Goal: Check status: Check status

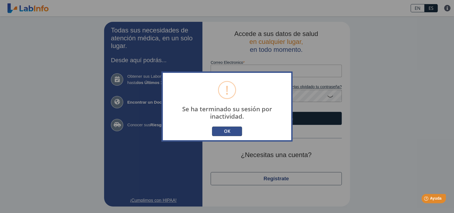
click at [232, 131] on button "OK" at bounding box center [227, 132] width 30 height 10
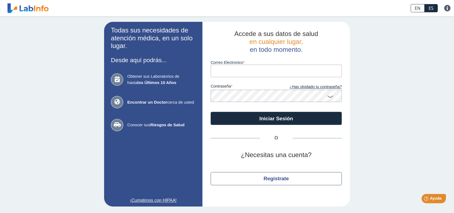
click at [236, 72] on input "Correo Electronico" at bounding box center [276, 71] width 131 height 12
type input "[EMAIL_ADDRESS][DOMAIN_NAME]"
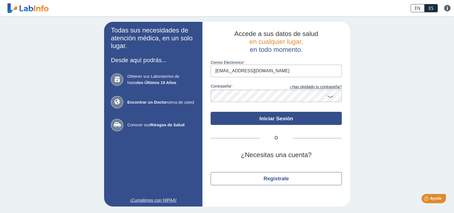
click at [277, 119] on button "Iniciar Sesión" at bounding box center [276, 118] width 131 height 13
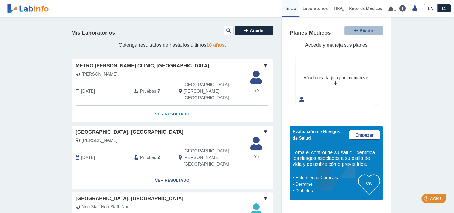
click at [169, 106] on link "Ver Resultado" at bounding box center [172, 114] width 201 height 17
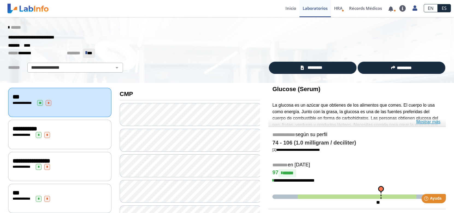
click at [431, 124] on link "Mostrar más" at bounding box center [428, 122] width 24 height 7
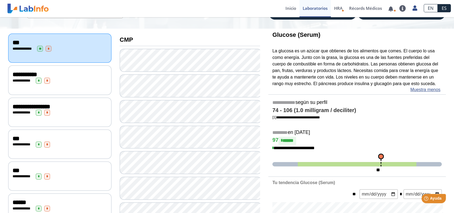
scroll to position [82, 0]
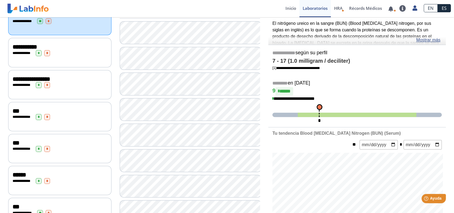
scroll to position [27, 0]
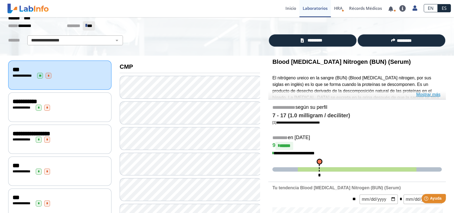
click at [427, 96] on link "Mostrar más" at bounding box center [428, 95] width 24 height 7
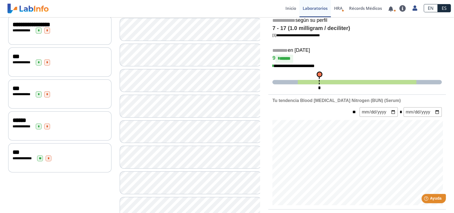
scroll to position [82, 0]
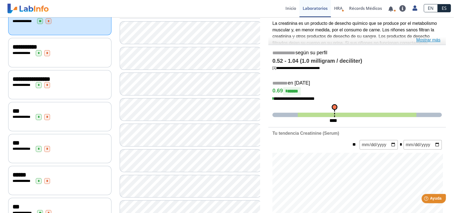
click at [431, 41] on link "Mostrar más" at bounding box center [428, 40] width 24 height 7
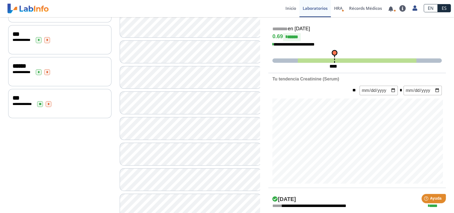
scroll to position [109, 0]
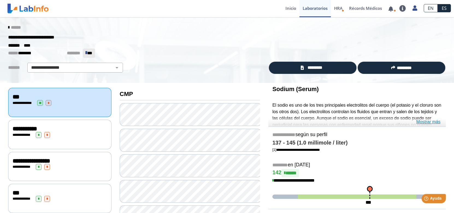
click at [426, 122] on link "Mostrar más" at bounding box center [428, 122] width 24 height 7
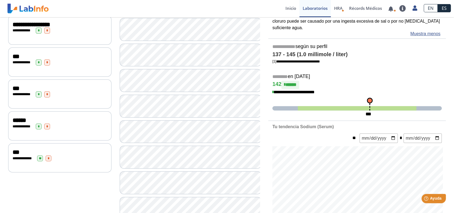
scroll to position [109, 0]
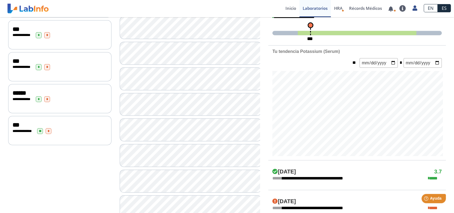
scroll to position [137, 0]
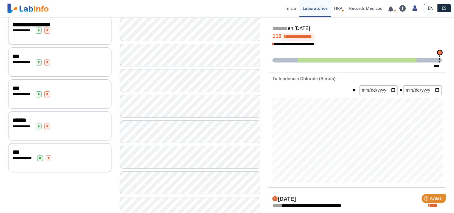
scroll to position [54, 0]
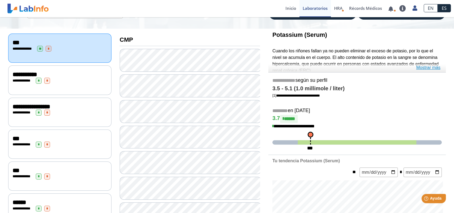
click at [424, 66] on link "Mostrar más" at bounding box center [428, 67] width 24 height 7
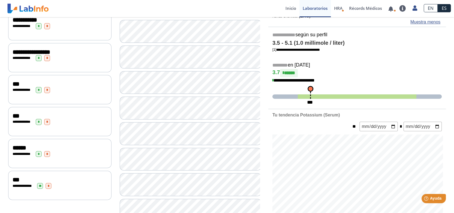
scroll to position [137, 0]
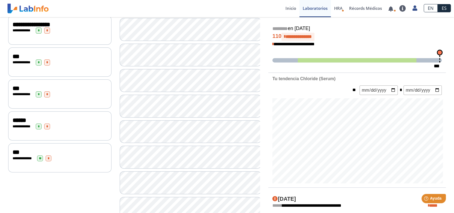
scroll to position [27, 0]
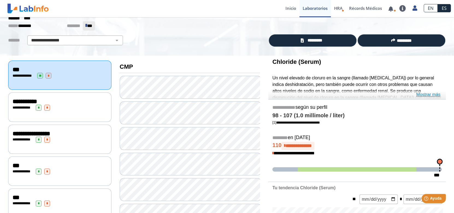
click at [425, 96] on link "Mostrar más" at bounding box center [428, 95] width 24 height 7
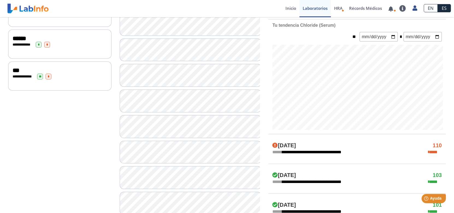
scroll to position [164, 0]
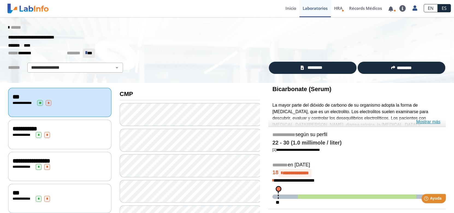
click at [431, 121] on link "Mostrar más" at bounding box center [428, 122] width 24 height 7
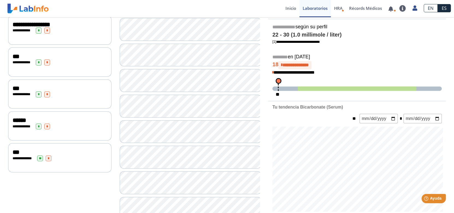
scroll to position [164, 0]
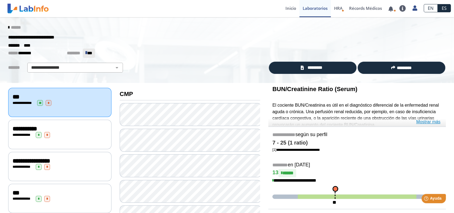
click at [433, 122] on link "Mostrar más" at bounding box center [428, 122] width 24 height 7
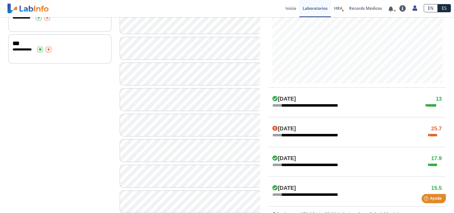
scroll to position [273, 0]
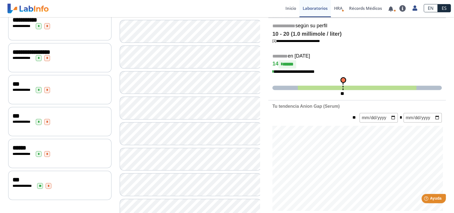
scroll to position [54, 0]
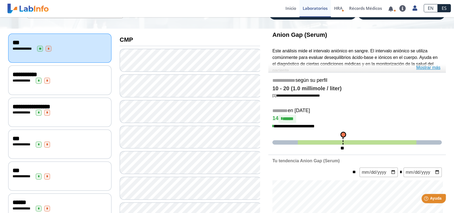
click at [428, 67] on link "Mostrar más" at bounding box center [428, 67] width 24 height 7
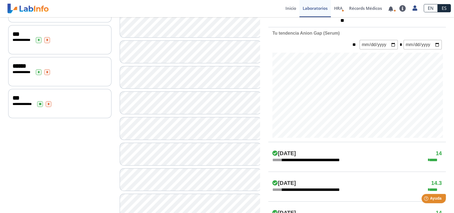
scroll to position [300, 0]
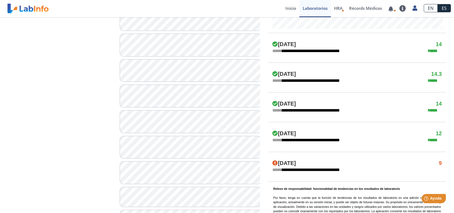
click at [313, 163] on div "[DATE] 9" at bounding box center [357, 163] width 178 height 7
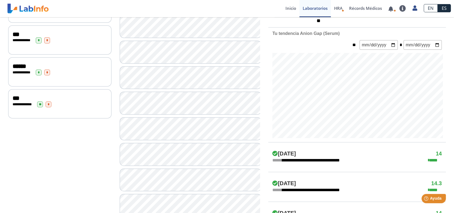
scroll to position [218, 0]
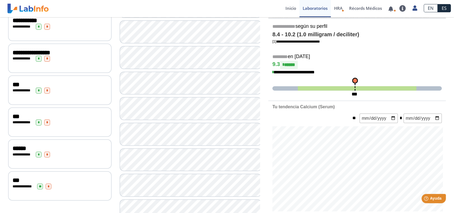
scroll to position [81, 0]
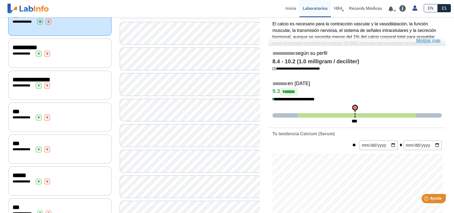
click at [424, 41] on link "Mostrar más" at bounding box center [428, 40] width 24 height 7
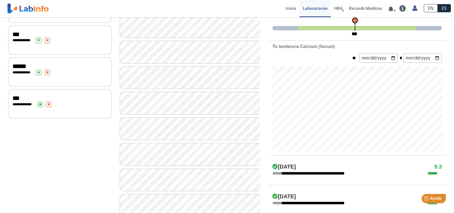
scroll to position [245, 0]
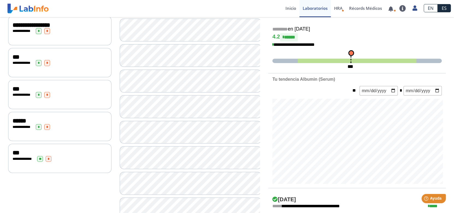
scroll to position [27, 0]
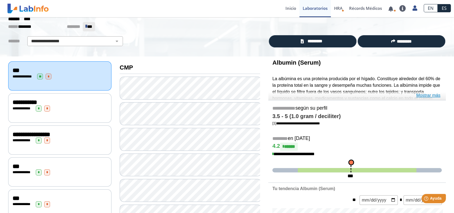
click at [433, 96] on link "Mostrar más" at bounding box center [428, 95] width 24 height 7
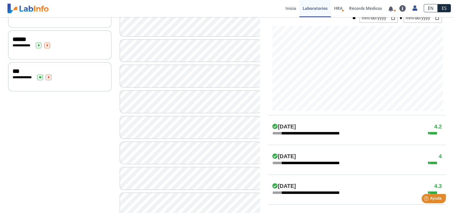
scroll to position [245, 0]
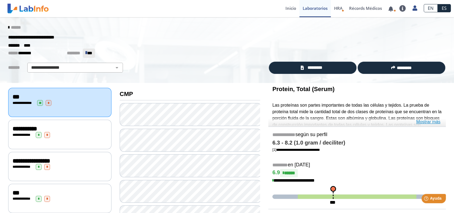
click at [426, 123] on link "Mostrar más" at bounding box center [428, 122] width 24 height 7
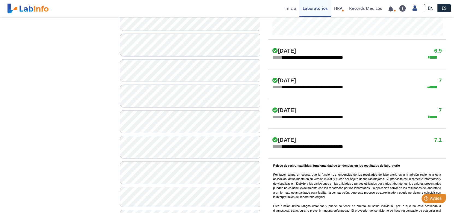
scroll to position [328, 0]
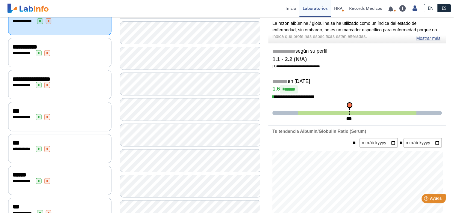
scroll to position [54, 0]
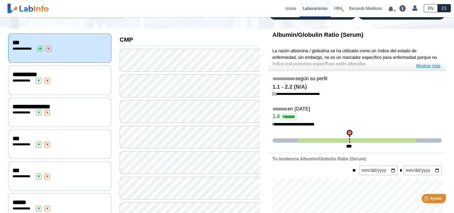
click at [422, 64] on link "Mostrar más" at bounding box center [428, 66] width 24 height 7
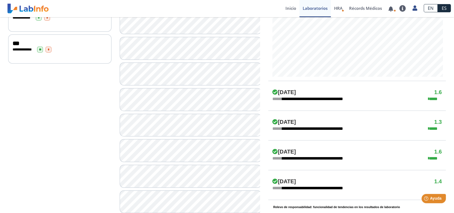
scroll to position [273, 0]
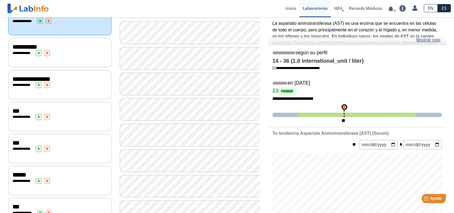
scroll to position [54, 0]
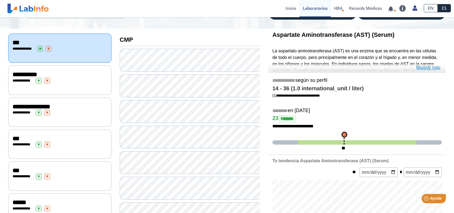
click at [426, 66] on link "Mostrar más" at bounding box center [428, 67] width 24 height 7
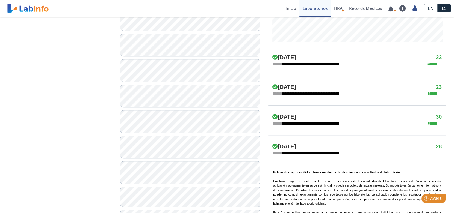
scroll to position [328, 0]
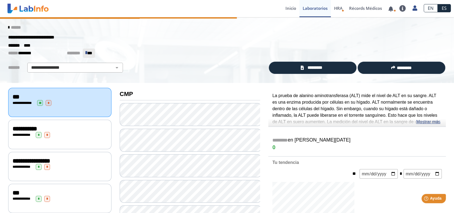
scroll to position [27, 0]
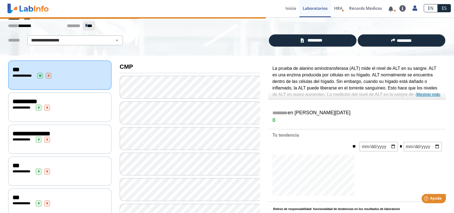
click at [435, 95] on link "Mostrar más" at bounding box center [428, 95] width 24 height 7
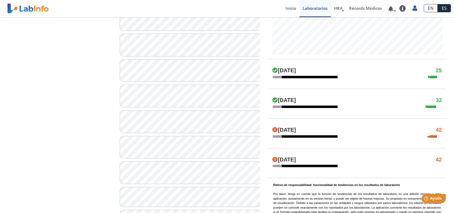
scroll to position [355, 0]
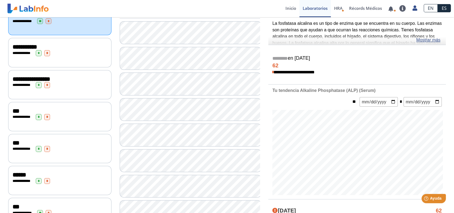
scroll to position [27, 0]
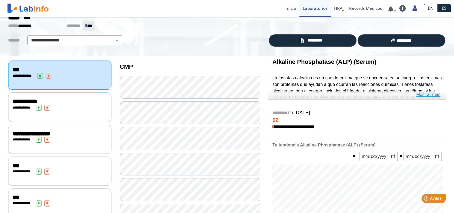
click at [431, 95] on link "Mostrar más" at bounding box center [428, 95] width 24 height 7
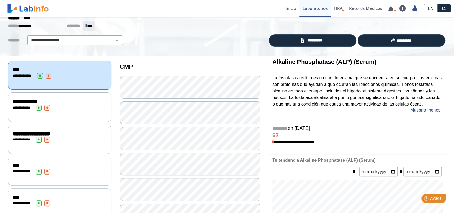
scroll to position [0, 0]
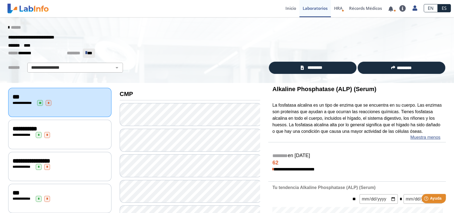
drag, startPoint x: 271, startPoint y: 89, endPoint x: 372, endPoint y: 88, distance: 101.4
click at [372, 88] on b "Alkaline Phosphatase (ALP) (Serum)" at bounding box center [324, 89] width 104 height 7
copy b "Alkaline Phosphatase (ALP) (Serum)"
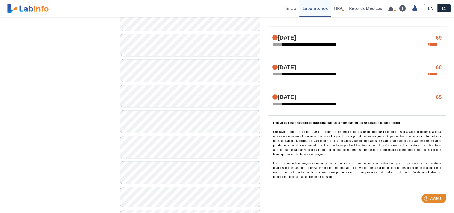
scroll to position [382, 0]
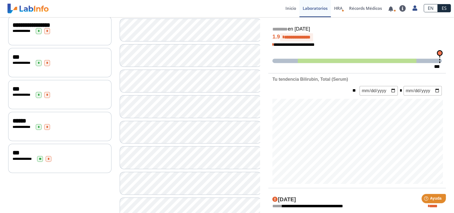
scroll to position [54, 0]
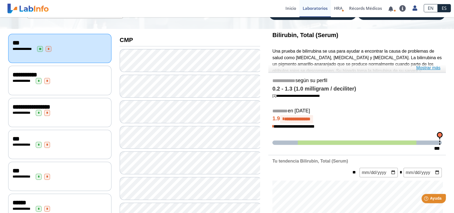
click at [433, 67] on link "Mostrar más" at bounding box center [428, 68] width 24 height 7
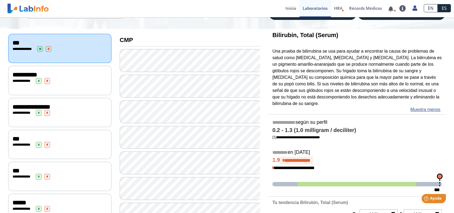
drag, startPoint x: 271, startPoint y: 37, endPoint x: 335, endPoint y: 37, distance: 64.0
click at [342, 37] on h3 "Bilirubin, Total (Serum)" at bounding box center [356, 35] width 169 height 7
copy b "Bilirubin, Total (Serum)"
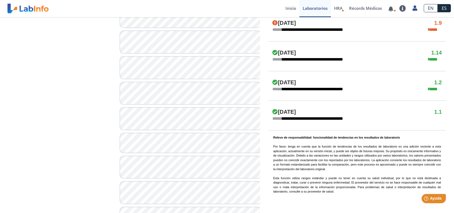
scroll to position [382, 0]
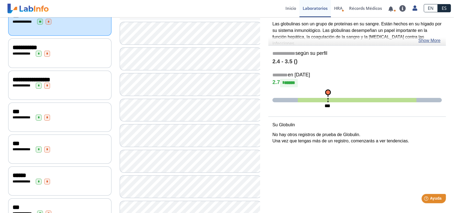
scroll to position [54, 0]
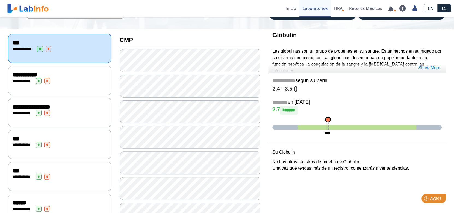
click at [426, 66] on link "Show More" at bounding box center [429, 68] width 22 height 7
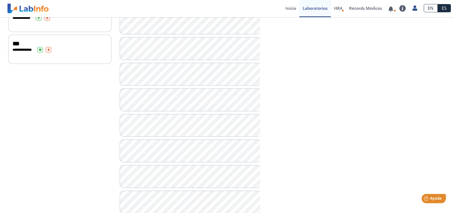
scroll to position [382, 0]
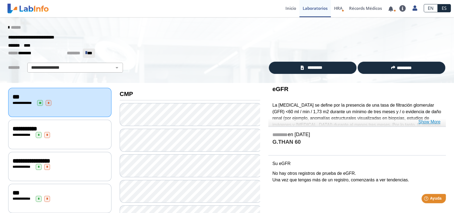
click at [430, 122] on link "Show More" at bounding box center [429, 122] width 22 height 7
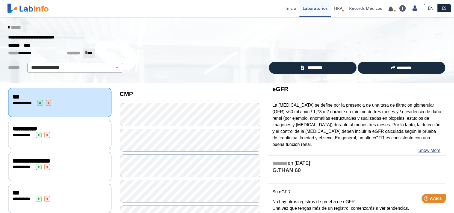
click at [64, 133] on div "**********" at bounding box center [60, 135] width 95 height 6
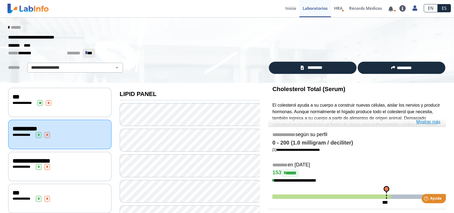
click at [430, 122] on link "Mostrar más" at bounding box center [428, 122] width 24 height 7
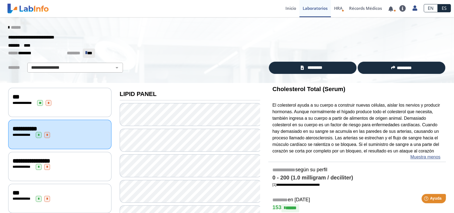
scroll to position [27, 0]
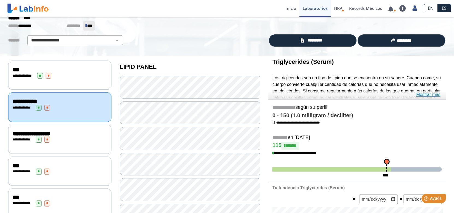
click at [431, 94] on link "Mostrar más" at bounding box center [428, 95] width 24 height 7
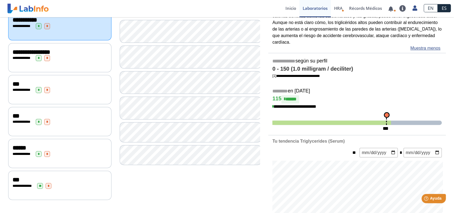
scroll to position [82, 0]
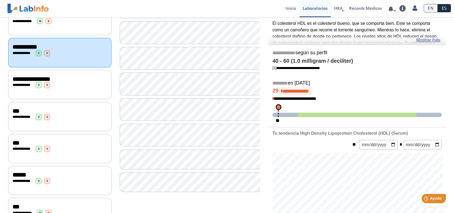
scroll to position [27, 0]
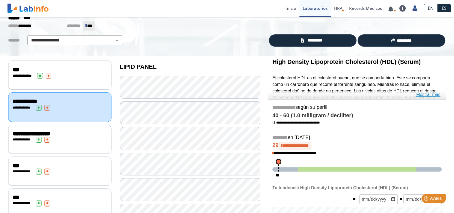
click at [433, 94] on link "Mostrar más" at bounding box center [428, 95] width 24 height 7
